Goal: Transaction & Acquisition: Purchase product/service

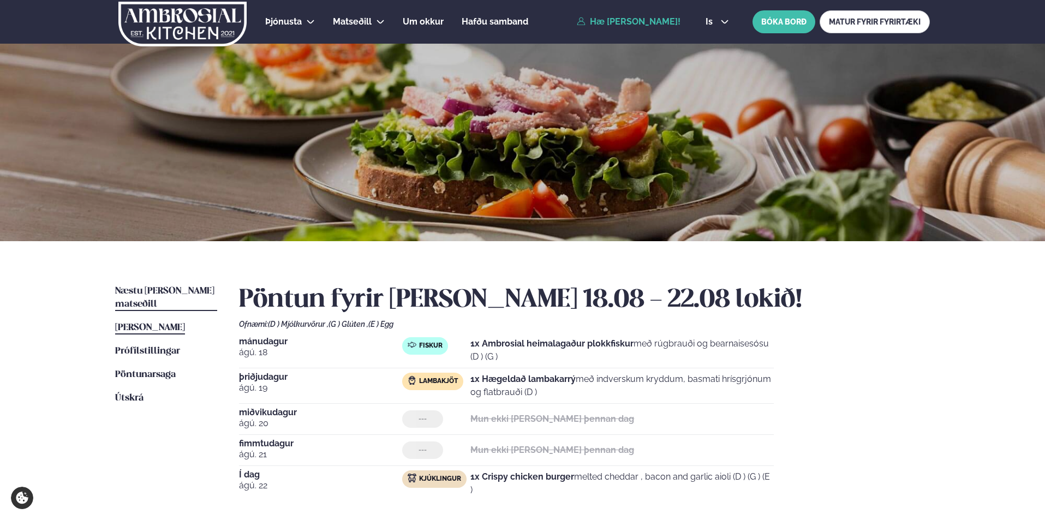
click at [159, 287] on span "Næstu [PERSON_NAME] matseðill" at bounding box center [164, 298] width 99 height 22
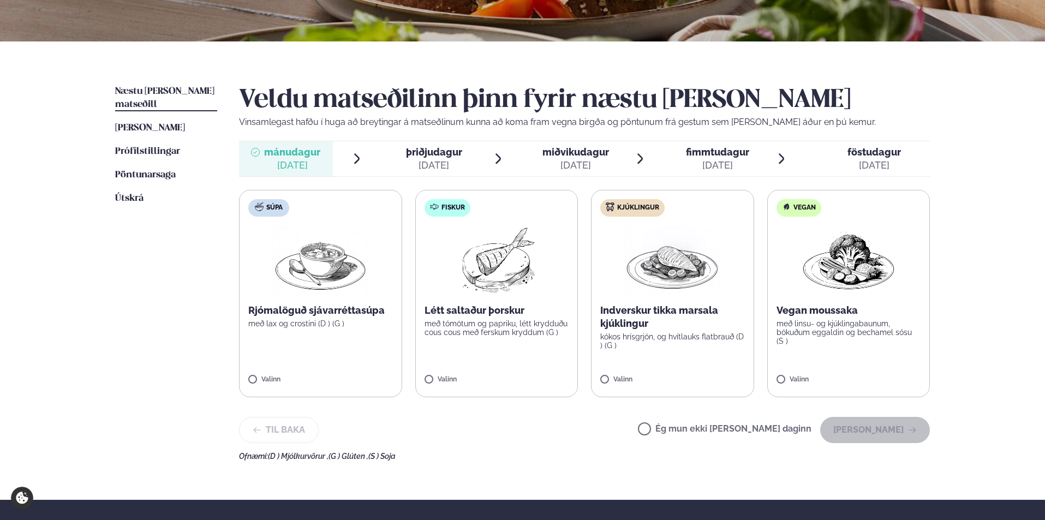
scroll to position [218, 0]
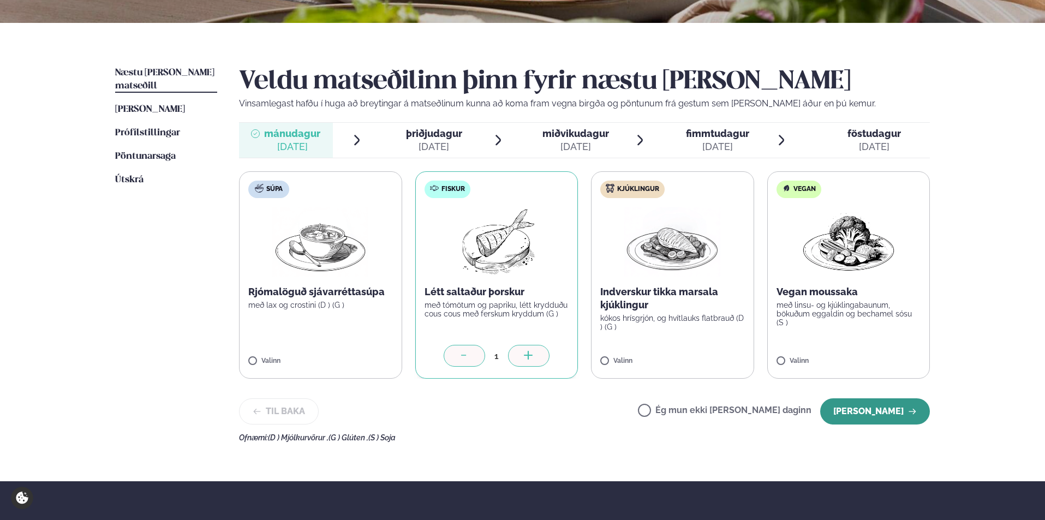
click at [878, 413] on button "[PERSON_NAME]" at bounding box center [875, 411] width 110 height 26
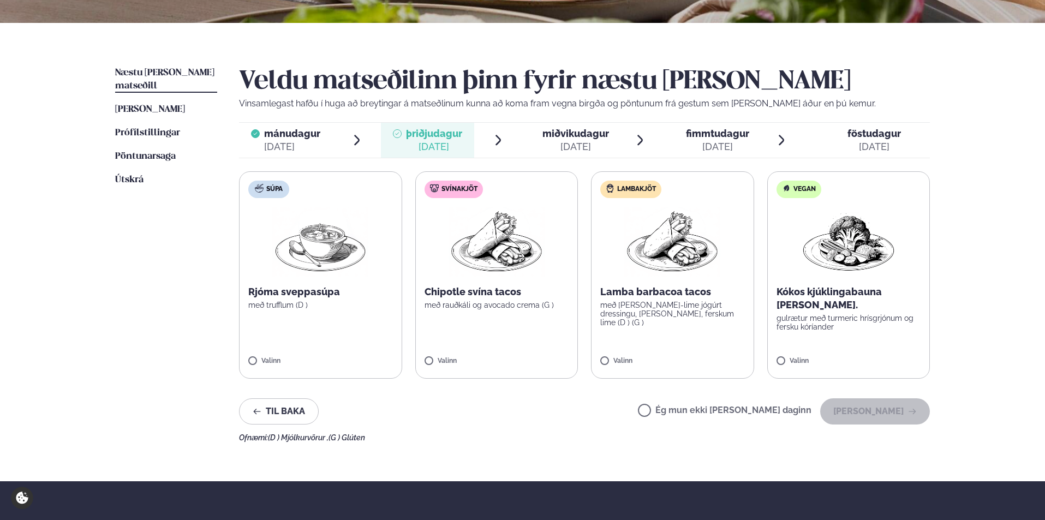
click at [308, 290] on p "Rjóma sveppasúpa" at bounding box center [320, 291] width 145 height 13
click at [333, 241] on img at bounding box center [320, 242] width 96 height 70
click at [354, 364] on div at bounding box center [352, 356] width 41 height 22
click at [283, 357] on icon at bounding box center [288, 356] width 11 height 11
click at [884, 408] on button "[PERSON_NAME]" at bounding box center [875, 411] width 110 height 26
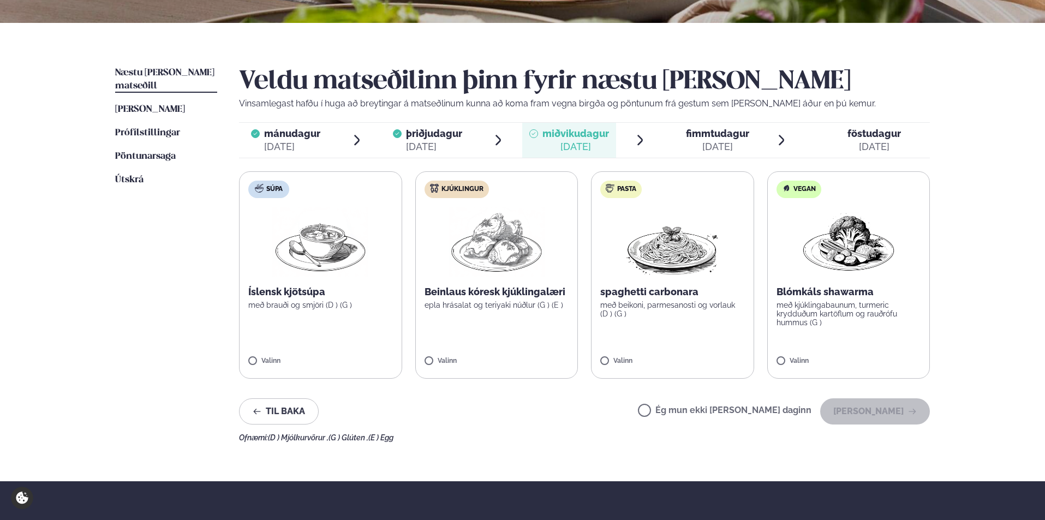
click at [683, 411] on label "Ég mun ekki [PERSON_NAME] daginn" at bounding box center [725, 411] width 174 height 11
click at [869, 408] on button "[PERSON_NAME]" at bounding box center [875, 411] width 110 height 26
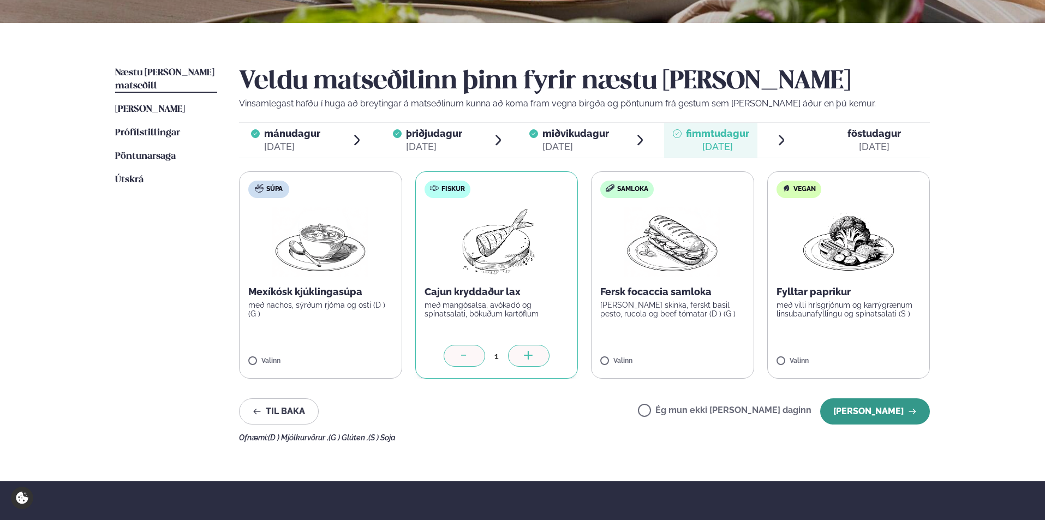
click at [874, 412] on button "[PERSON_NAME]" at bounding box center [875, 411] width 110 height 26
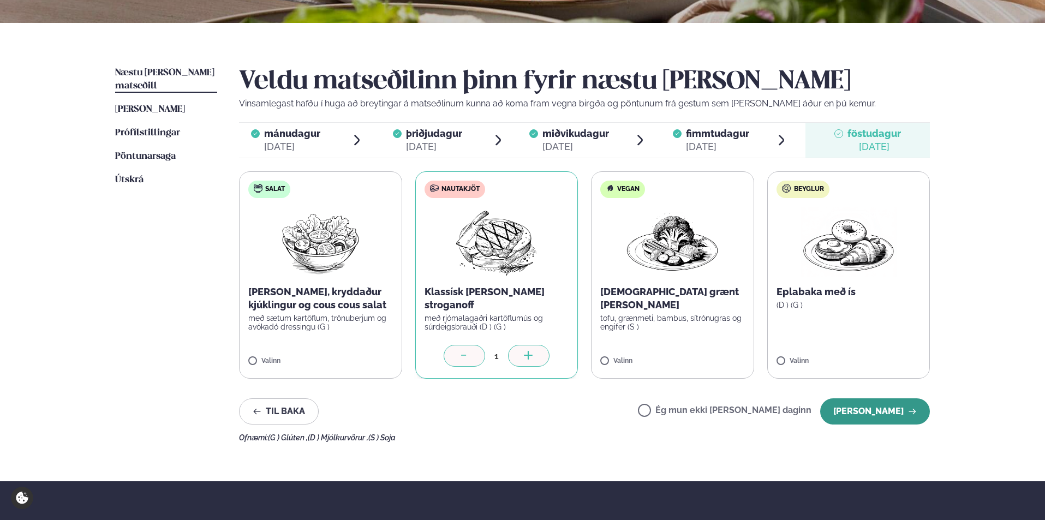
click at [872, 406] on button "[PERSON_NAME]" at bounding box center [875, 411] width 110 height 26
